Goal: Entertainment & Leisure: Consume media (video, audio)

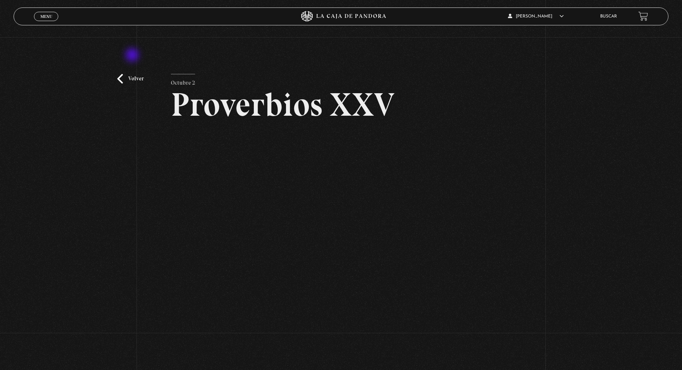
scroll to position [26, 0]
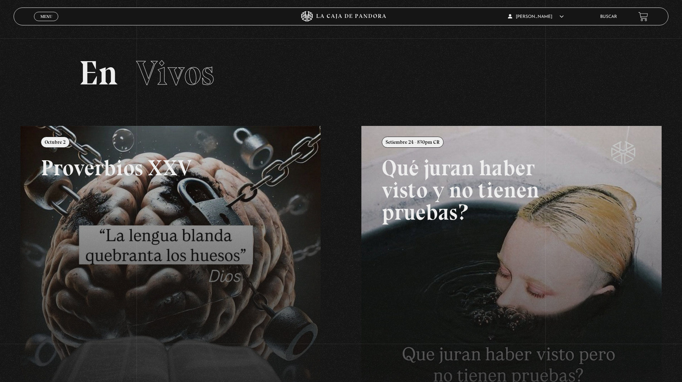
click at [50, 12] on link "Menu Cerrar" at bounding box center [46, 16] width 24 height 9
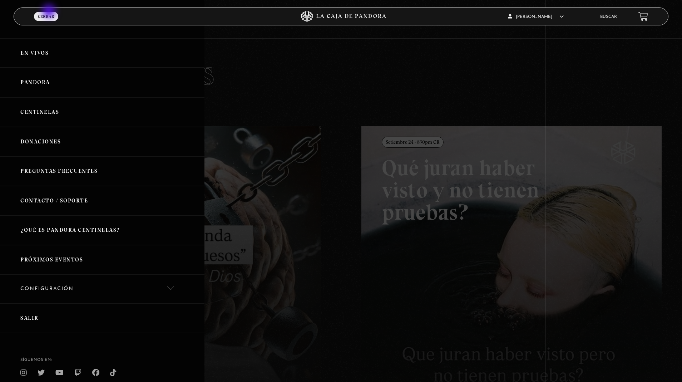
click at [50, 73] on link "Pandora" at bounding box center [102, 83] width 205 height 30
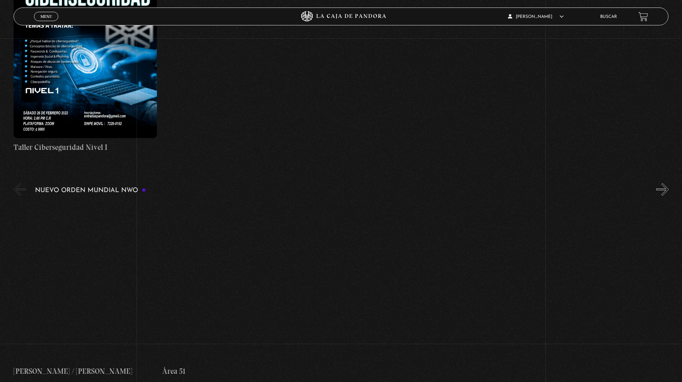
scroll to position [434, 0]
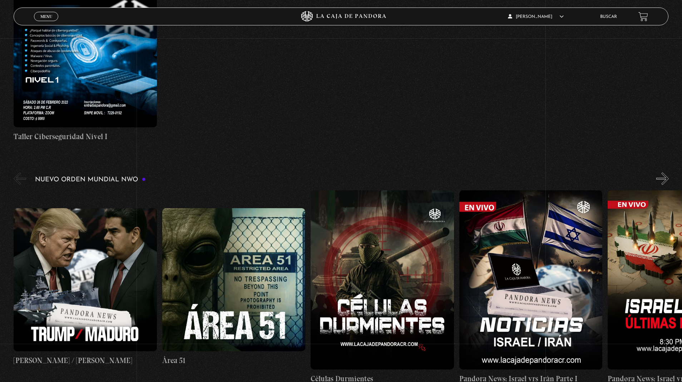
click at [662, 178] on button "»" at bounding box center [662, 178] width 13 height 13
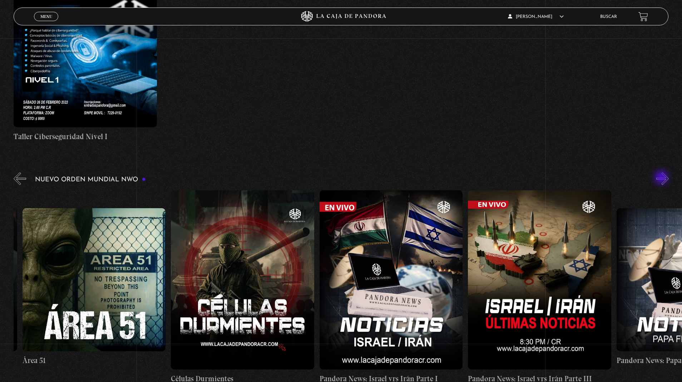
scroll to position [0, 148]
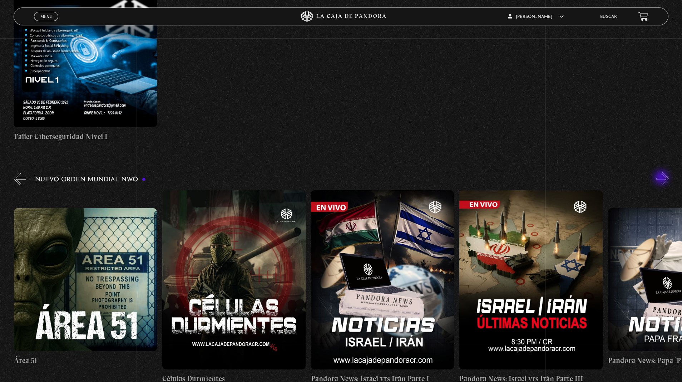
click at [662, 178] on button "»" at bounding box center [662, 178] width 13 height 13
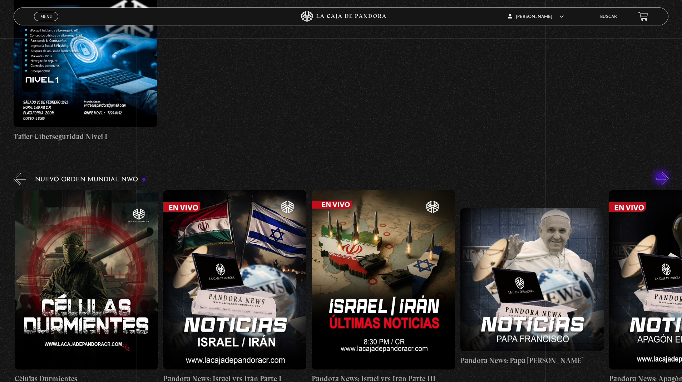
scroll to position [0, 297]
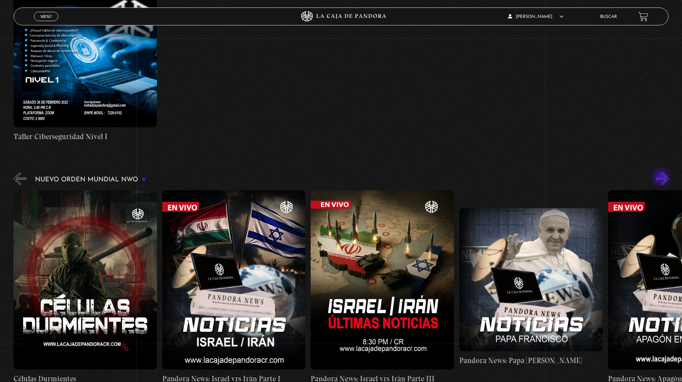
click at [662, 178] on button "»" at bounding box center [662, 178] width 13 height 13
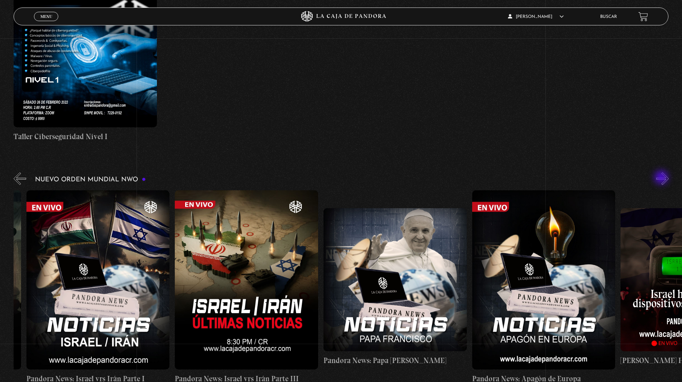
scroll to position [0, 446]
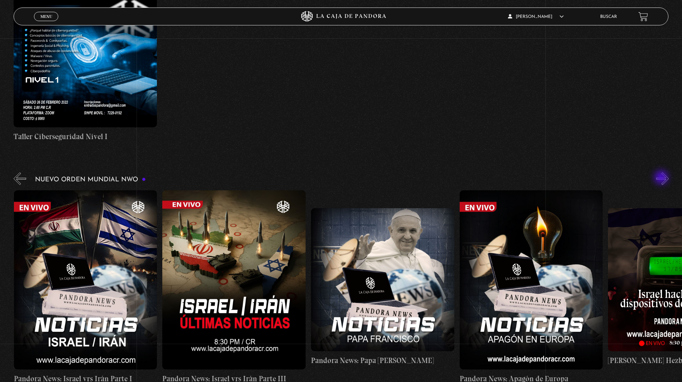
click at [656, 172] on button "»" at bounding box center [662, 178] width 13 height 13
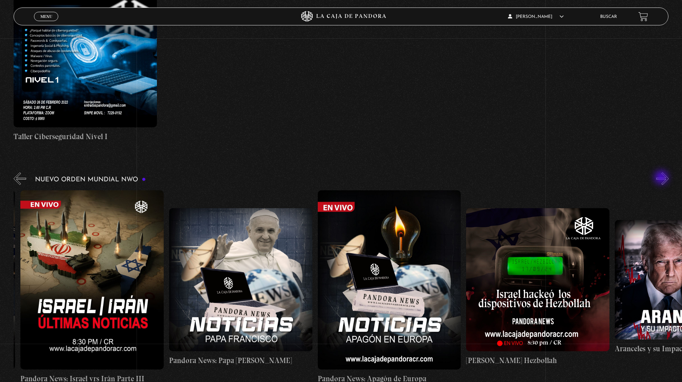
scroll to position [0, 594]
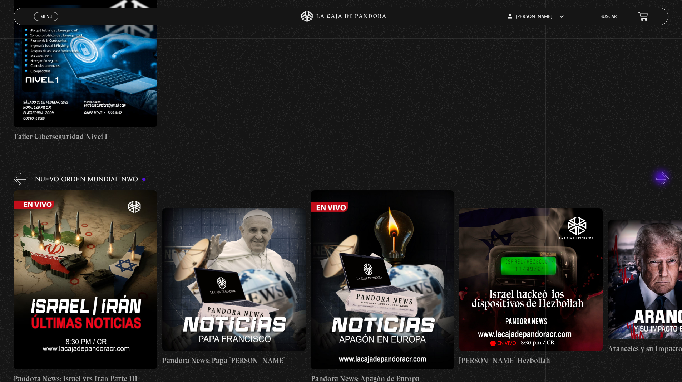
click at [656, 172] on button "»" at bounding box center [662, 178] width 13 height 13
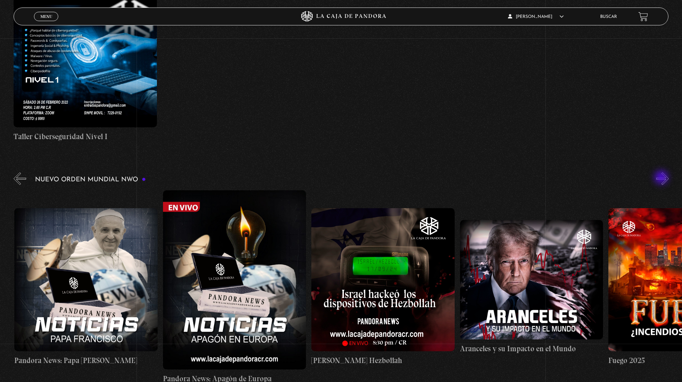
scroll to position [0, 743]
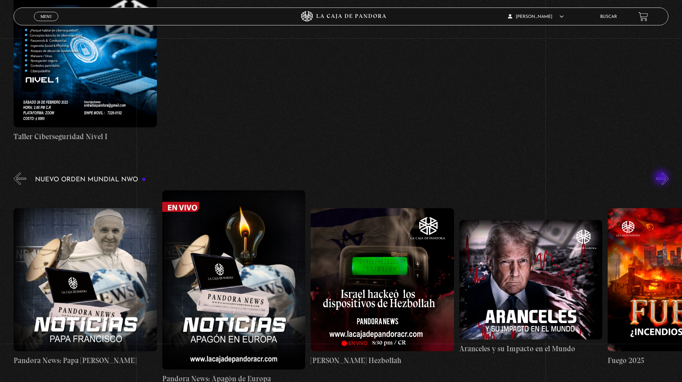
click at [656, 172] on button "»" at bounding box center [662, 178] width 13 height 13
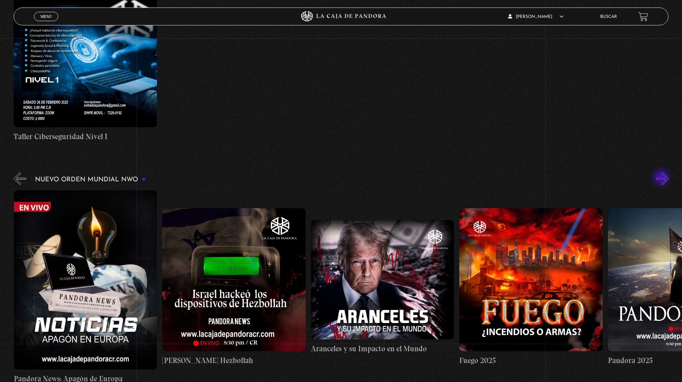
click at [656, 172] on button "»" at bounding box center [662, 178] width 13 height 13
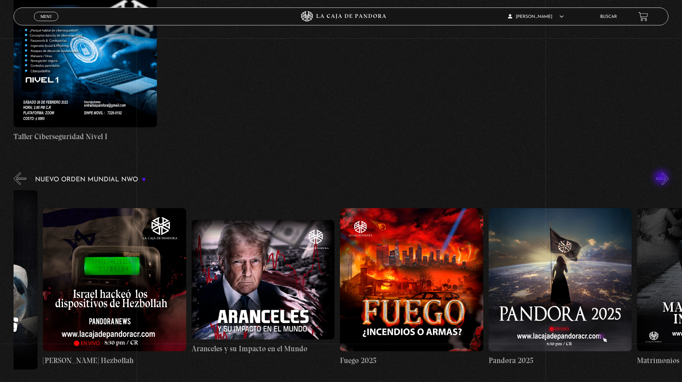
click at [656, 172] on button "»" at bounding box center [662, 178] width 13 height 13
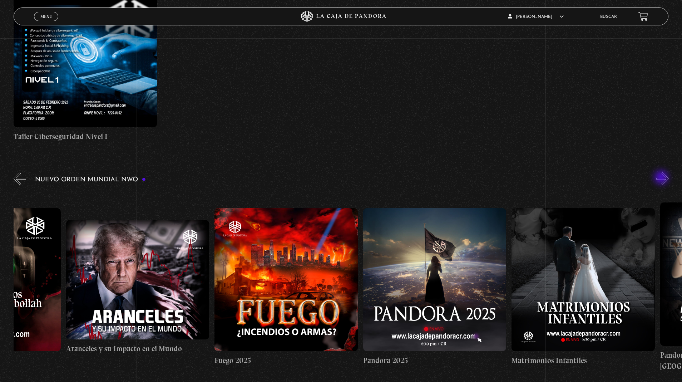
click at [656, 172] on button "»" at bounding box center [662, 178] width 13 height 13
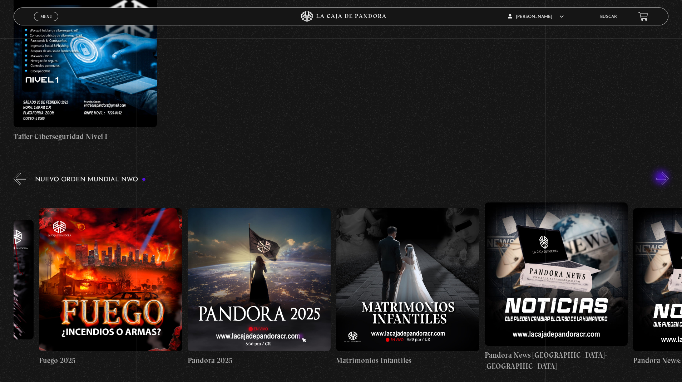
click at [656, 172] on button "»" at bounding box center [662, 178] width 13 height 13
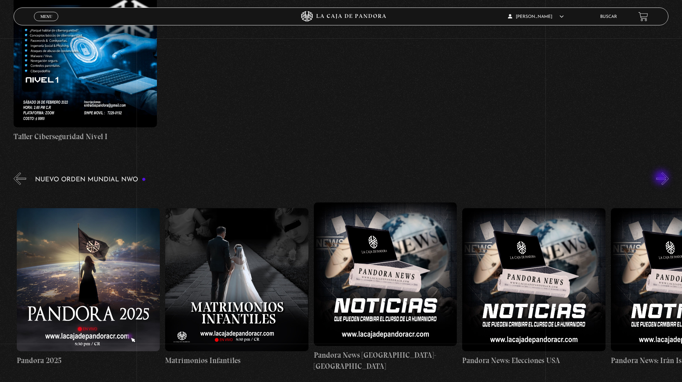
click at [656, 172] on button "»" at bounding box center [662, 178] width 13 height 13
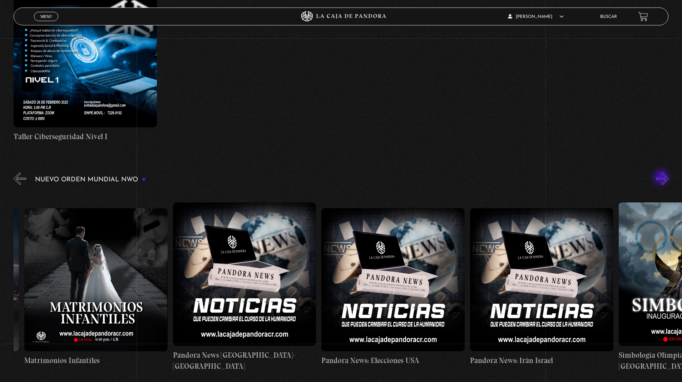
scroll to position [0, 1634]
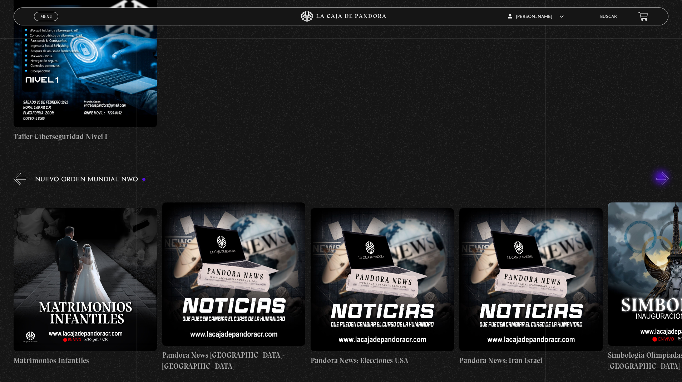
click at [656, 172] on button "»" at bounding box center [662, 178] width 13 height 13
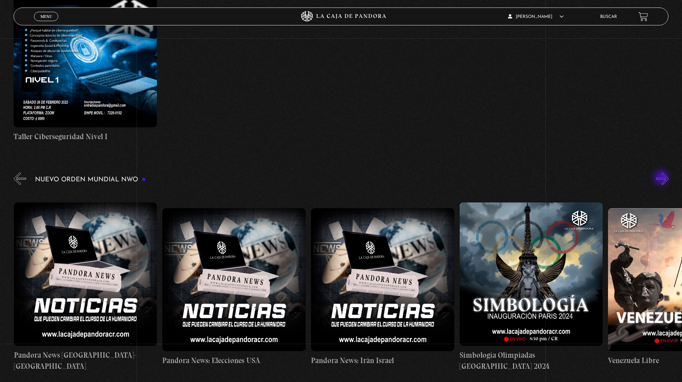
click at [656, 172] on button "»" at bounding box center [662, 178] width 13 height 13
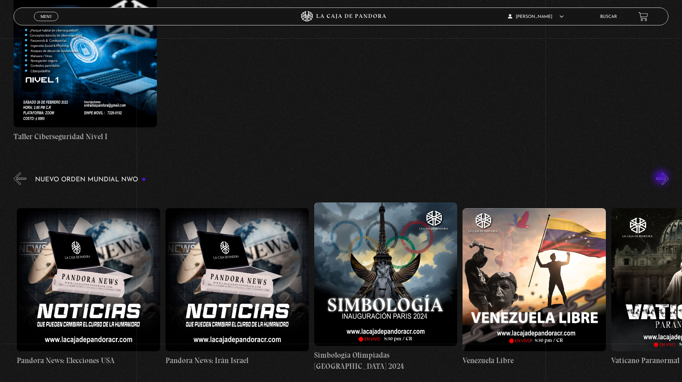
scroll to position [0, 1932]
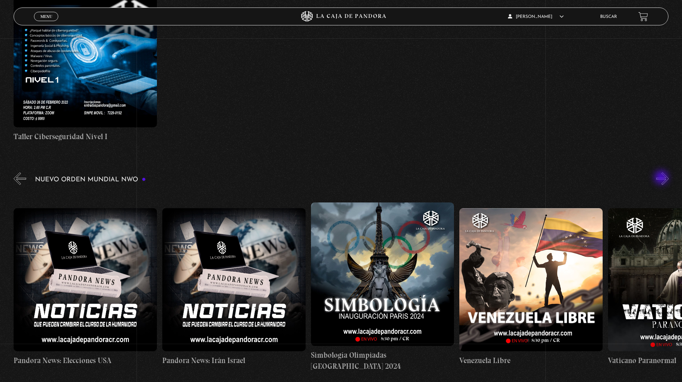
click at [656, 172] on button "»" at bounding box center [662, 178] width 13 height 13
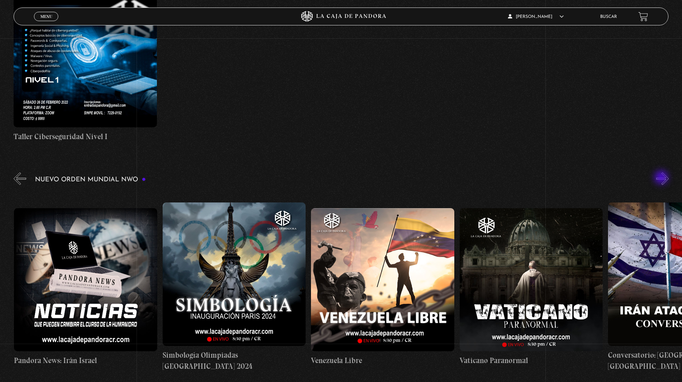
click at [656, 172] on button "»" at bounding box center [662, 178] width 13 height 13
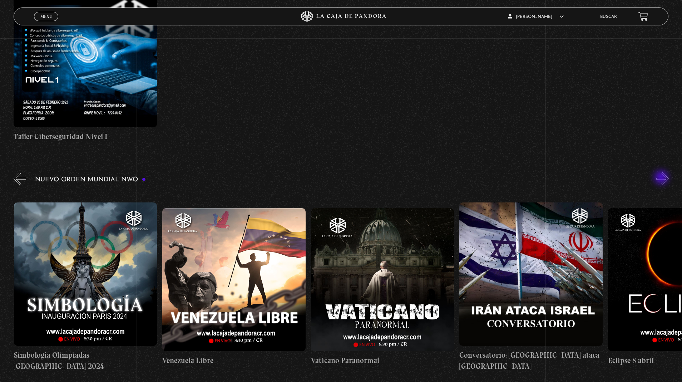
scroll to position [0, 2229]
click at [656, 172] on button "»" at bounding box center [662, 178] width 13 height 13
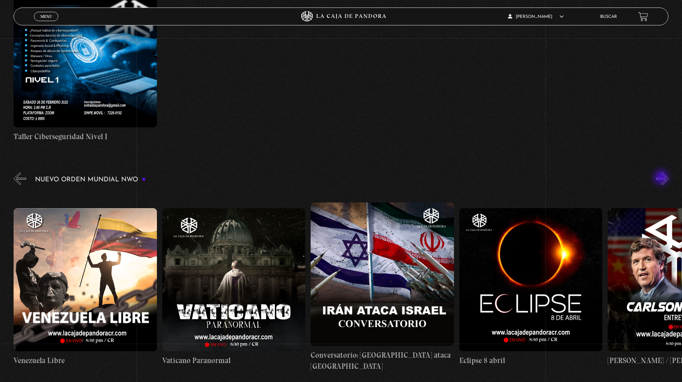
click at [656, 172] on button "»" at bounding box center [662, 178] width 13 height 13
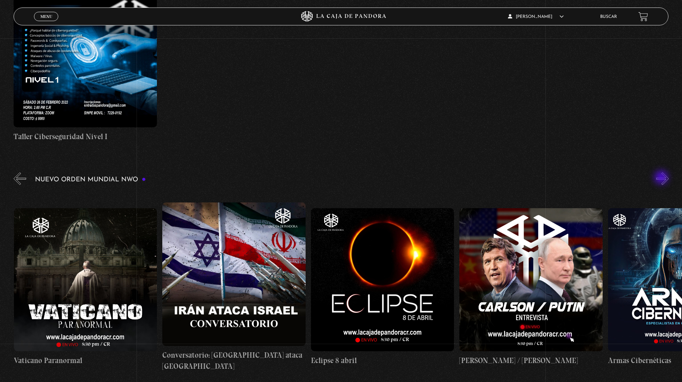
click at [656, 172] on button "»" at bounding box center [662, 178] width 13 height 13
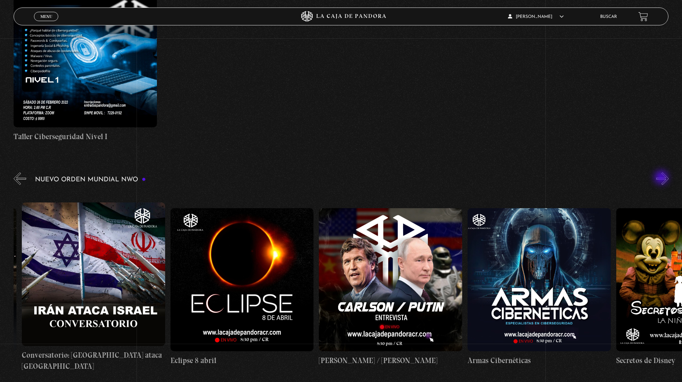
click at [656, 172] on button "»" at bounding box center [662, 178] width 13 height 13
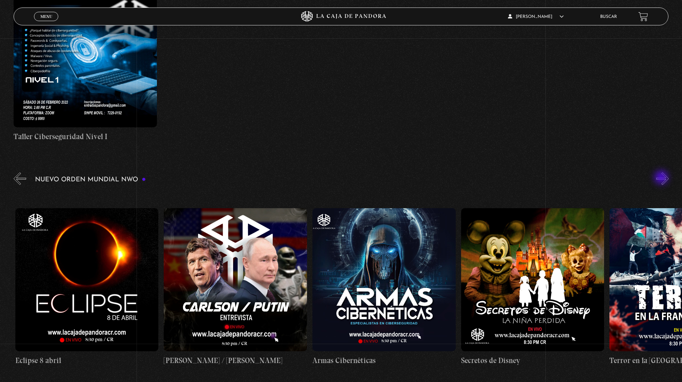
click at [656, 172] on button "»" at bounding box center [662, 178] width 13 height 13
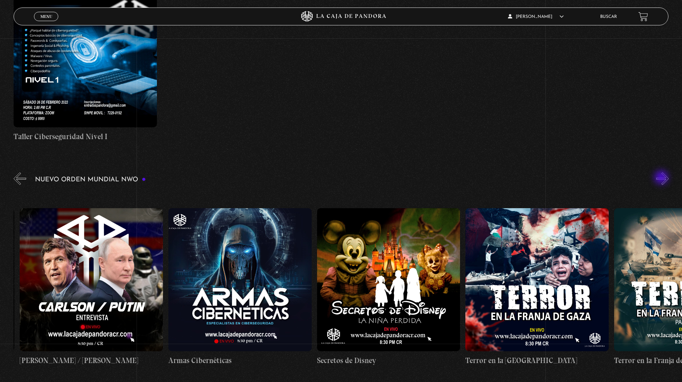
scroll to position [0, 2972]
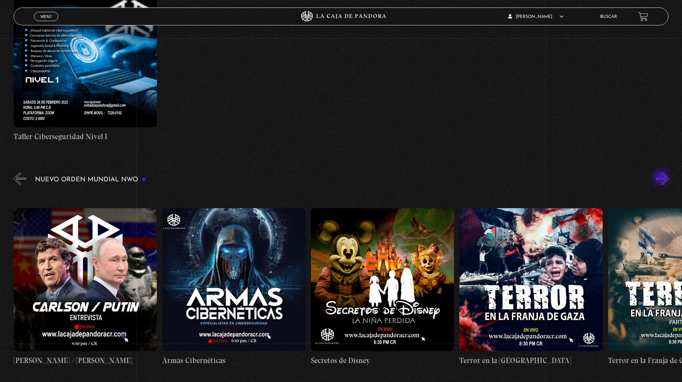
click at [656, 172] on button "»" at bounding box center [662, 178] width 13 height 13
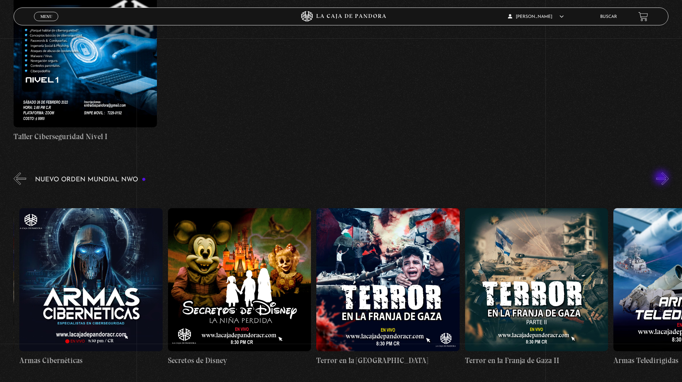
scroll to position [0, 3120]
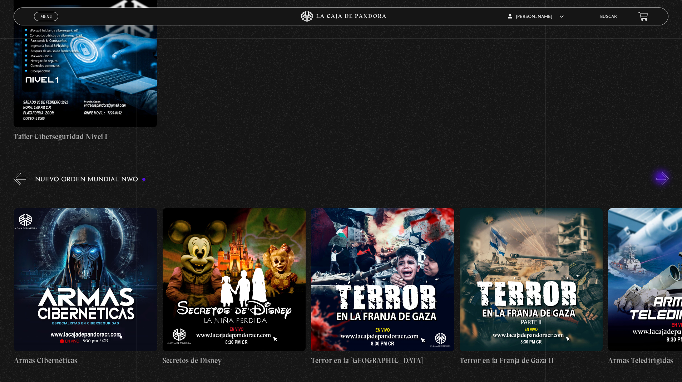
click at [656, 172] on button "»" at bounding box center [662, 178] width 13 height 13
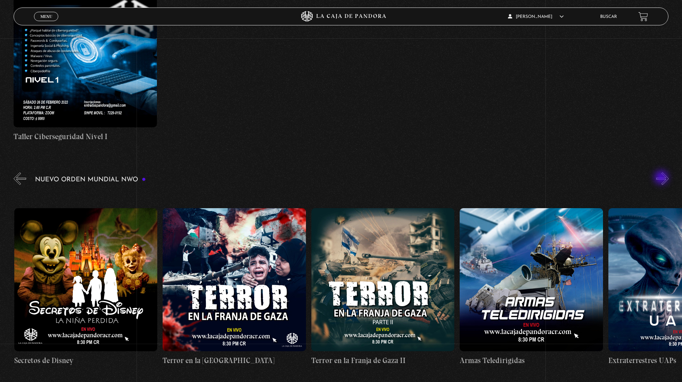
scroll to position [0, 3269]
click at [656, 172] on button "»" at bounding box center [662, 178] width 13 height 13
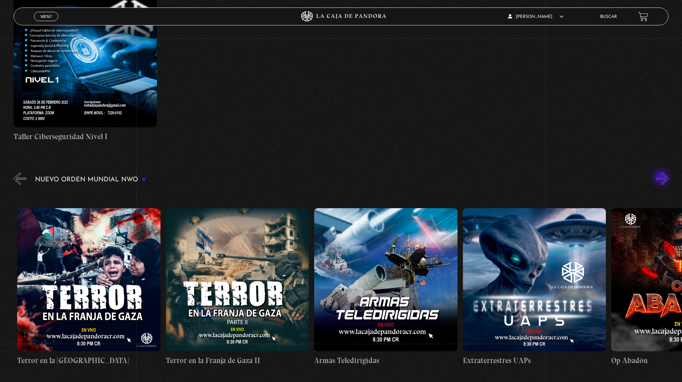
scroll to position [0, 3418]
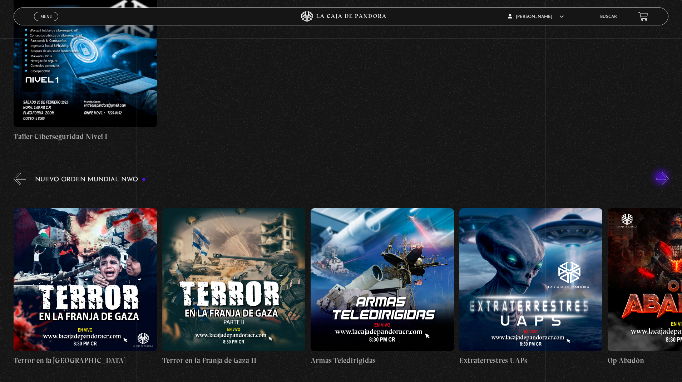
click at [124, 259] on figure at bounding box center [85, 279] width 143 height 143
